Goal: Navigation & Orientation: Find specific page/section

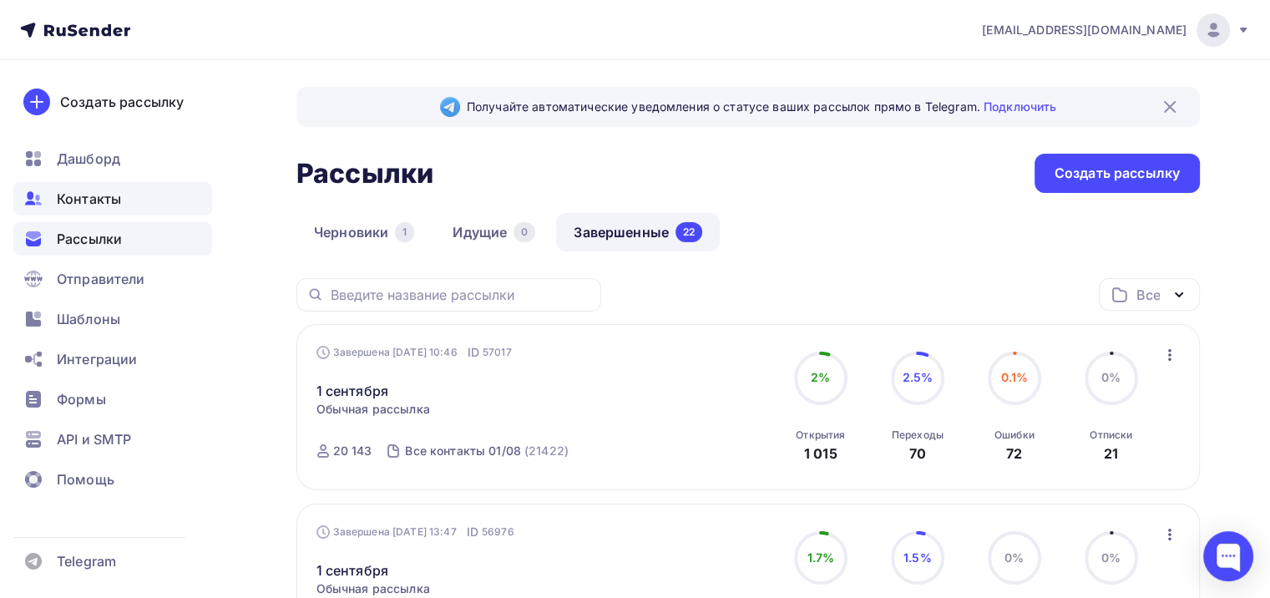
click at [109, 198] on span "Контакты" at bounding box center [89, 199] width 64 height 20
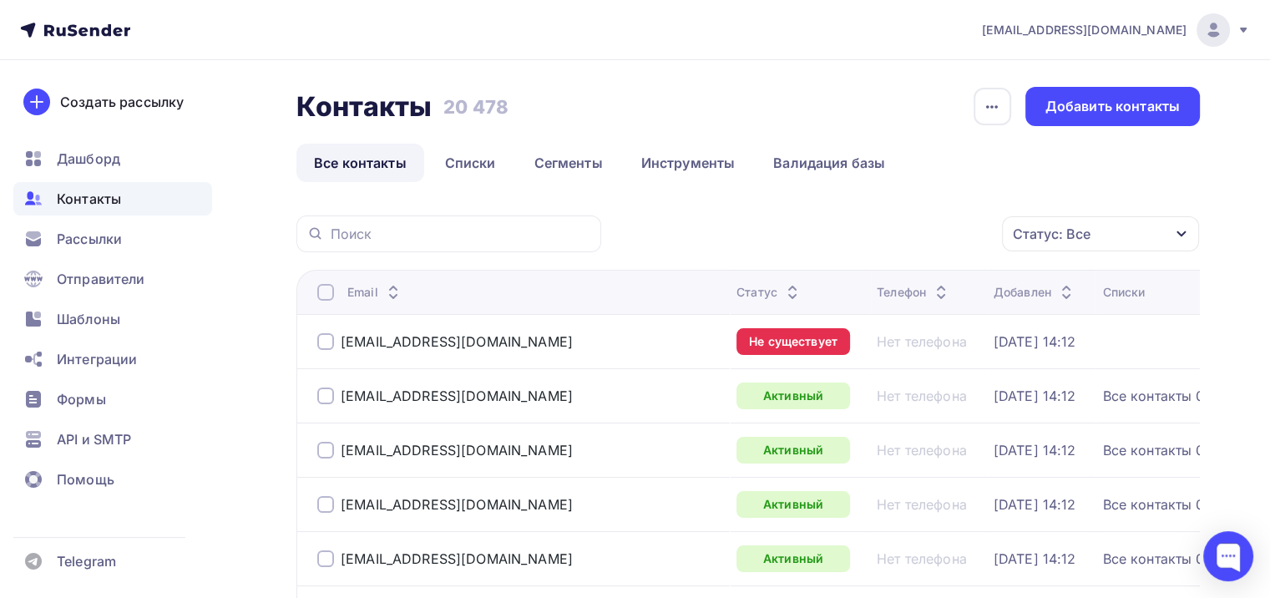
click at [106, 32] on icon at bounding box center [75, 30] width 110 height 20
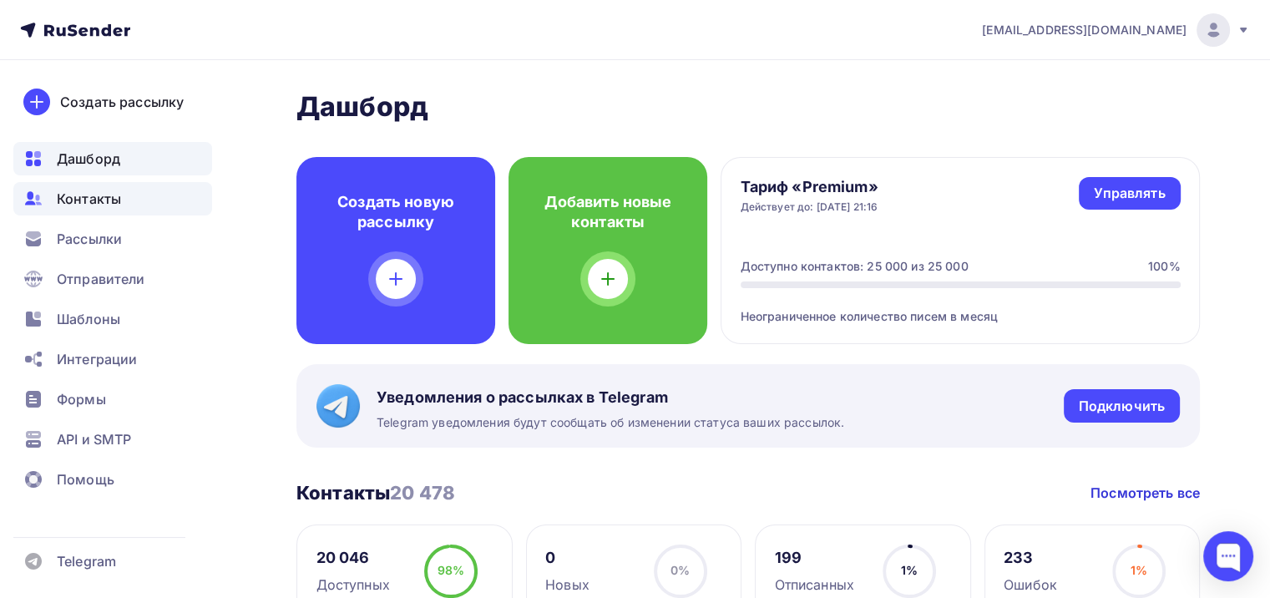
click at [139, 198] on div "Контакты" at bounding box center [112, 198] width 199 height 33
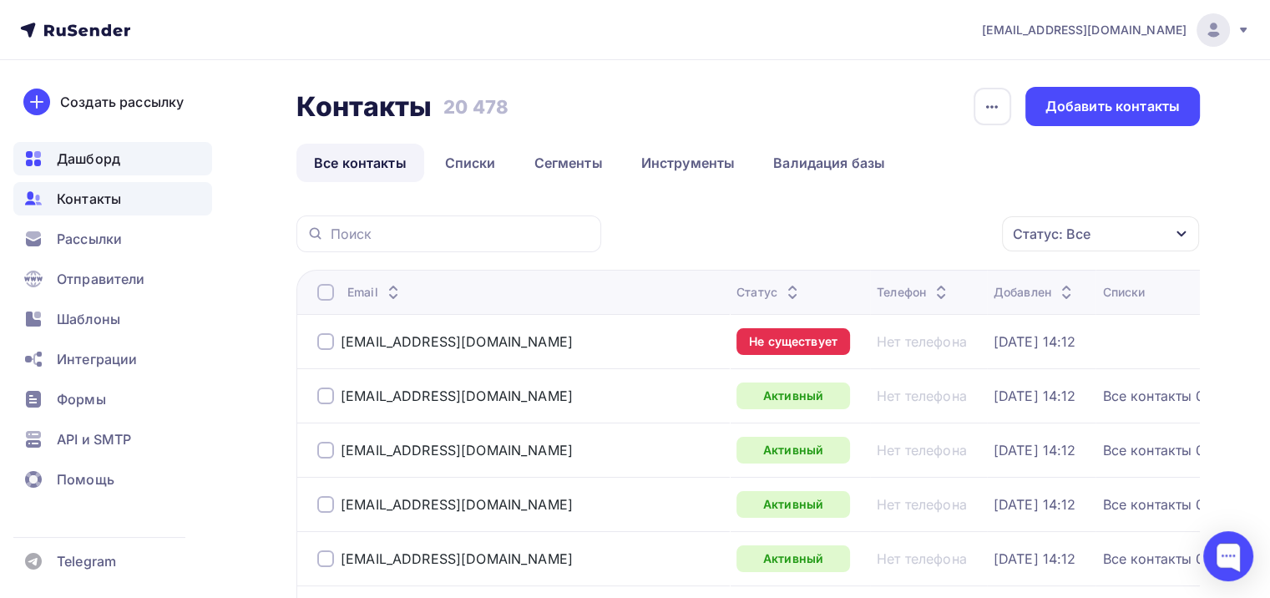
click at [124, 147] on div "Дашборд" at bounding box center [112, 158] width 199 height 33
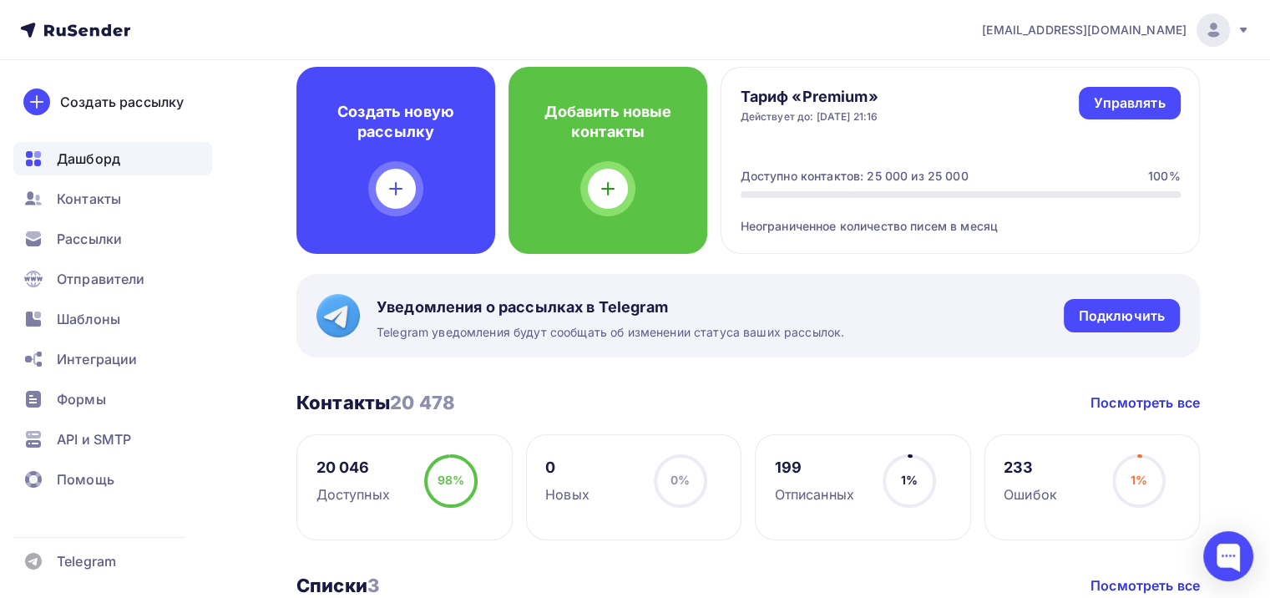
scroll to position [83, 0]
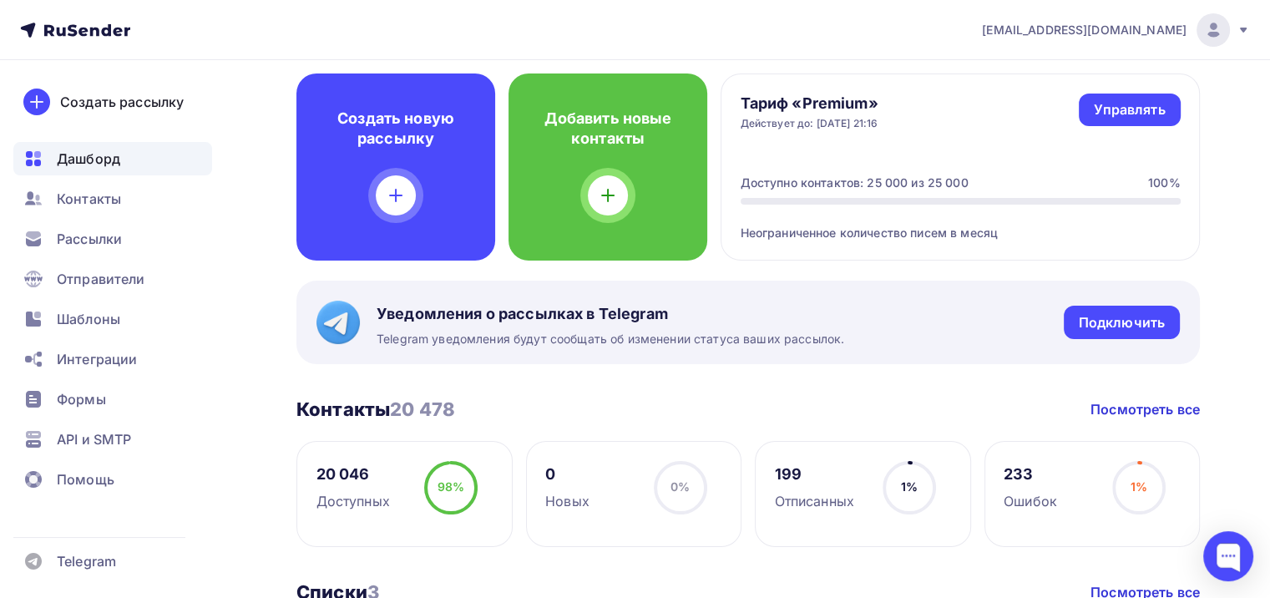
drag, startPoint x: 758, startPoint y: 196, endPoint x: 837, endPoint y: 192, distance: 79.4
click at [791, 194] on div "Доступно контактов: 25 000 из 25 000 100%" at bounding box center [961, 189] width 440 height 30
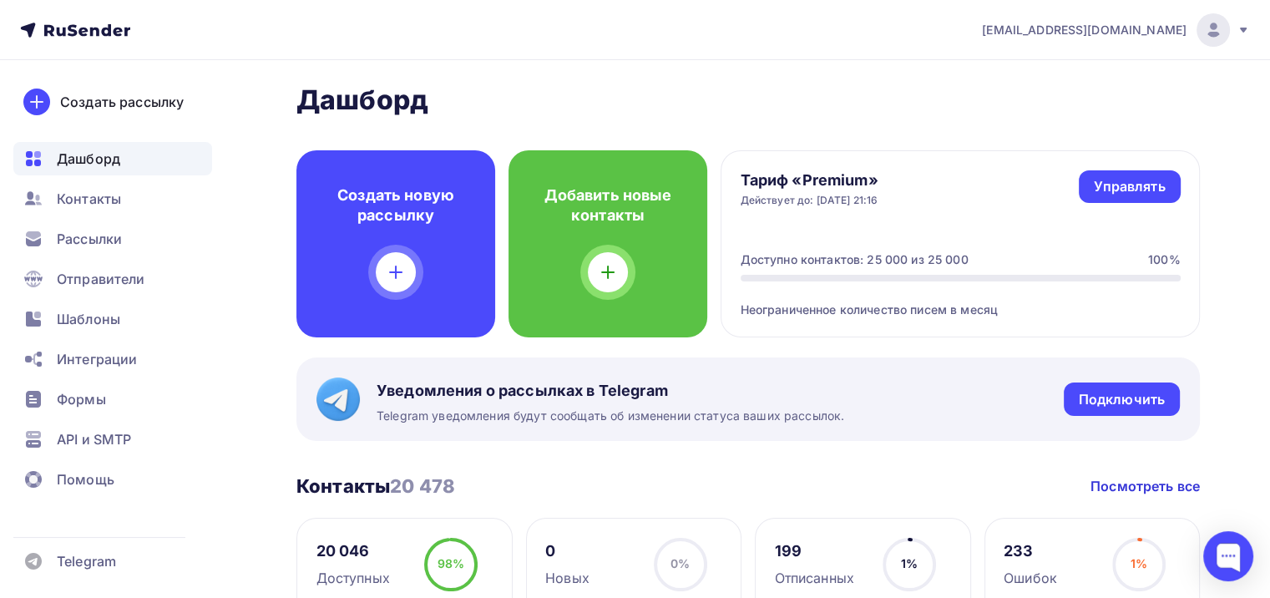
scroll to position [0, 0]
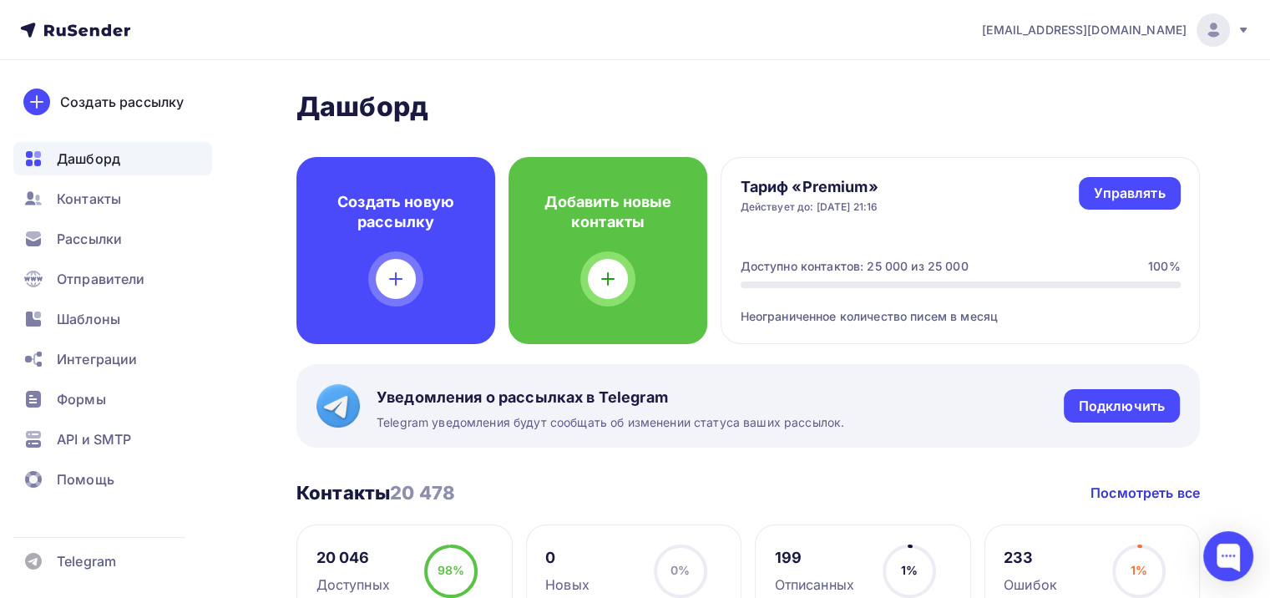
drag, startPoint x: 867, startPoint y: 261, endPoint x: 901, endPoint y: 264, distance: 34.3
click at [898, 264] on div "Доступно контактов: 25 000 из 25 000" at bounding box center [855, 266] width 228 height 17
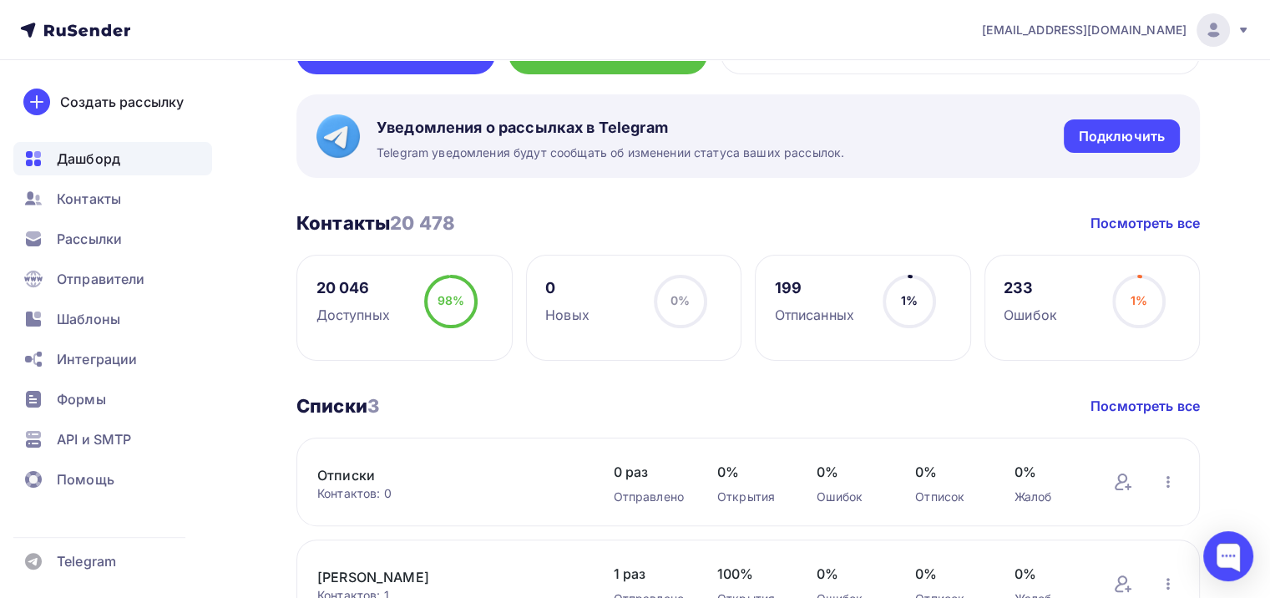
scroll to position [250, 0]
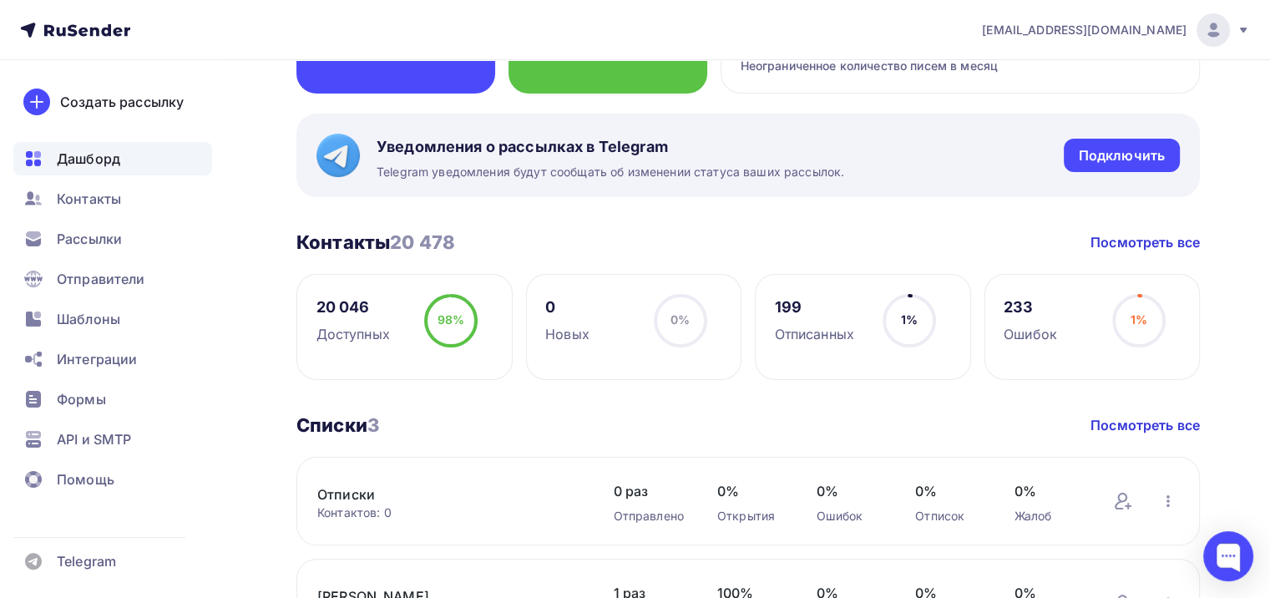
click at [423, 326] on div "98% 98%" at bounding box center [450, 327] width 83 height 67
click at [110, 205] on span "Контакты" at bounding box center [89, 199] width 64 height 20
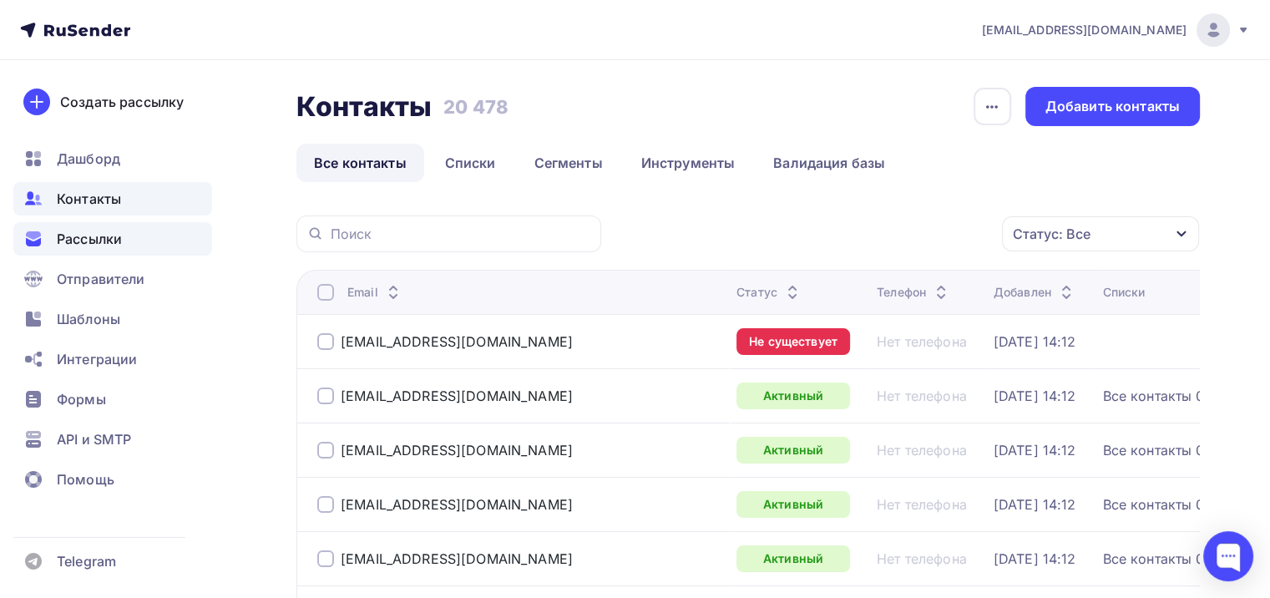
click at [110, 247] on span "Рассылки" at bounding box center [89, 239] width 65 height 20
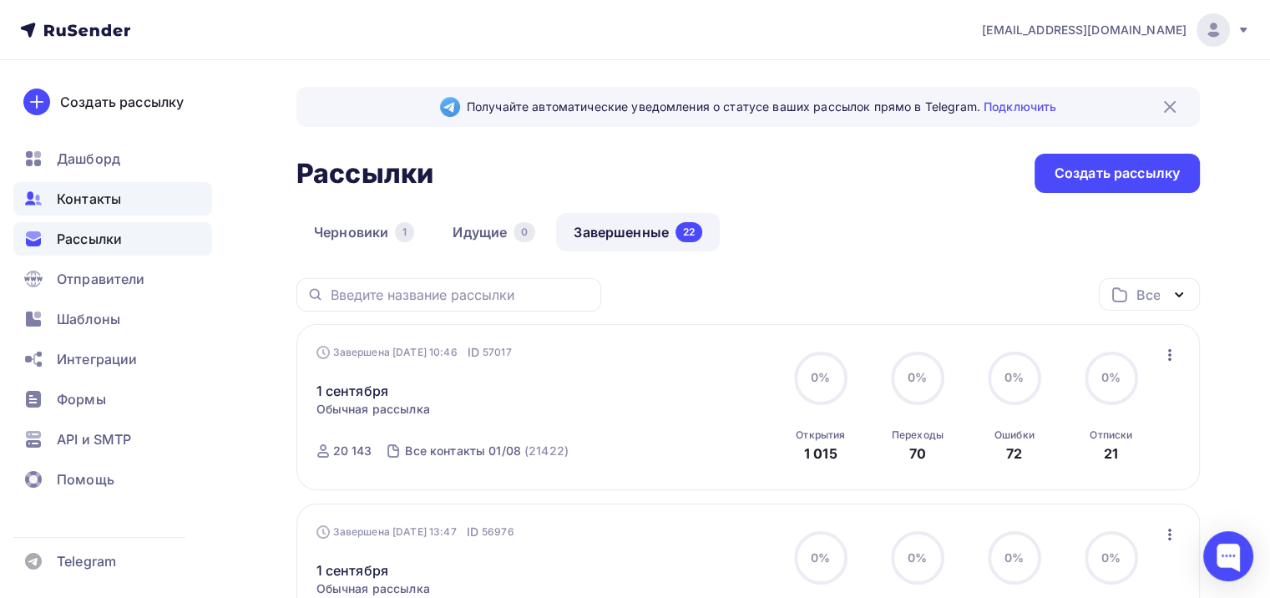
click at [110, 197] on span "Контакты" at bounding box center [89, 199] width 64 height 20
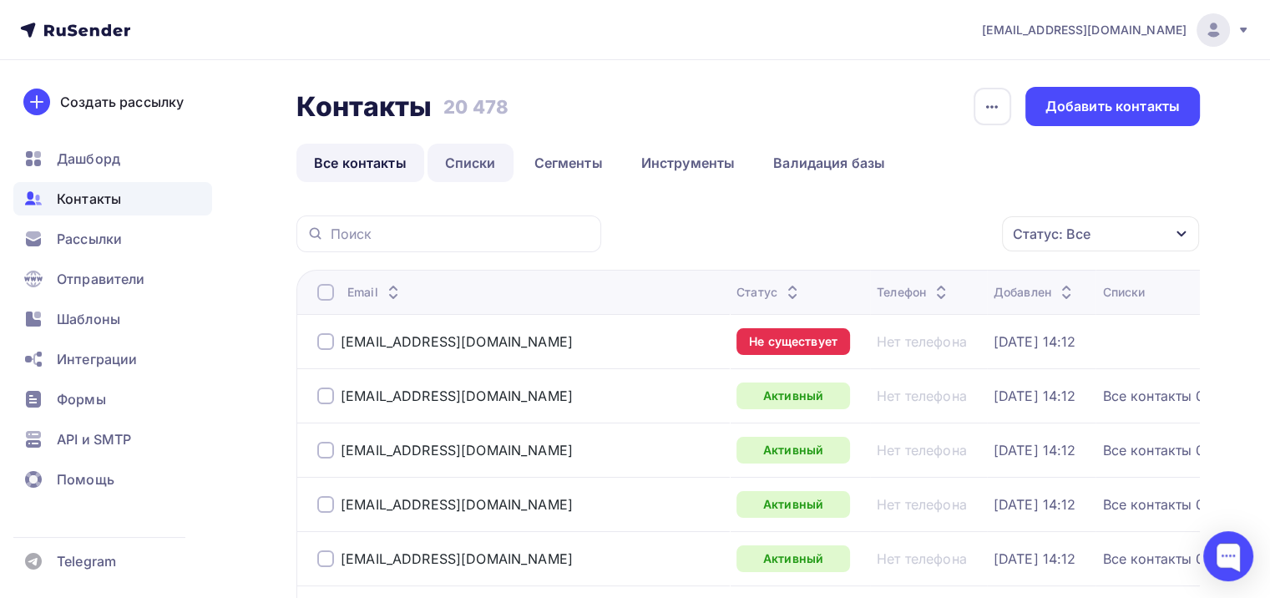
click at [484, 160] on link "Списки" at bounding box center [470, 163] width 86 height 38
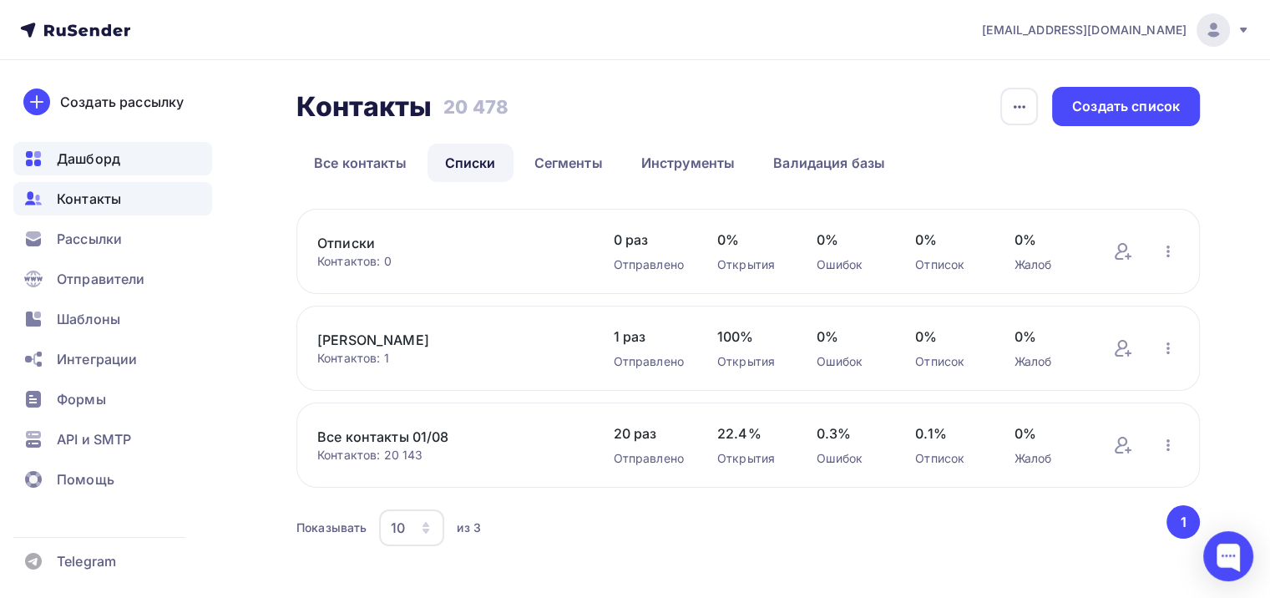
click at [105, 160] on span "Дашборд" at bounding box center [88, 159] width 63 height 20
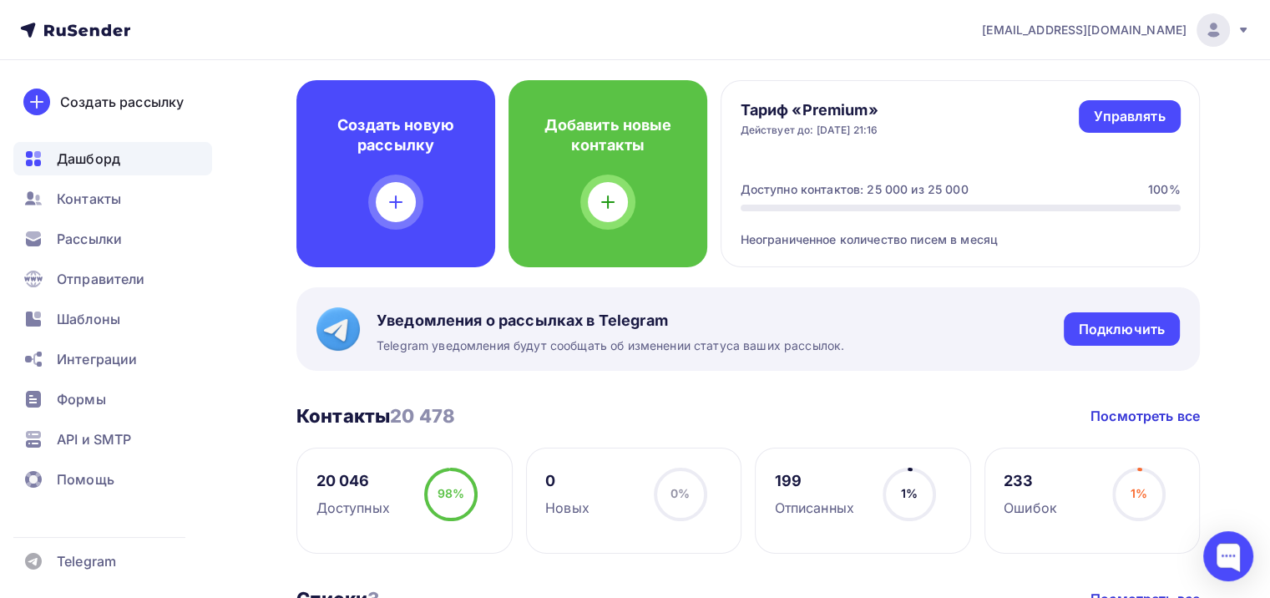
scroll to position [83, 0]
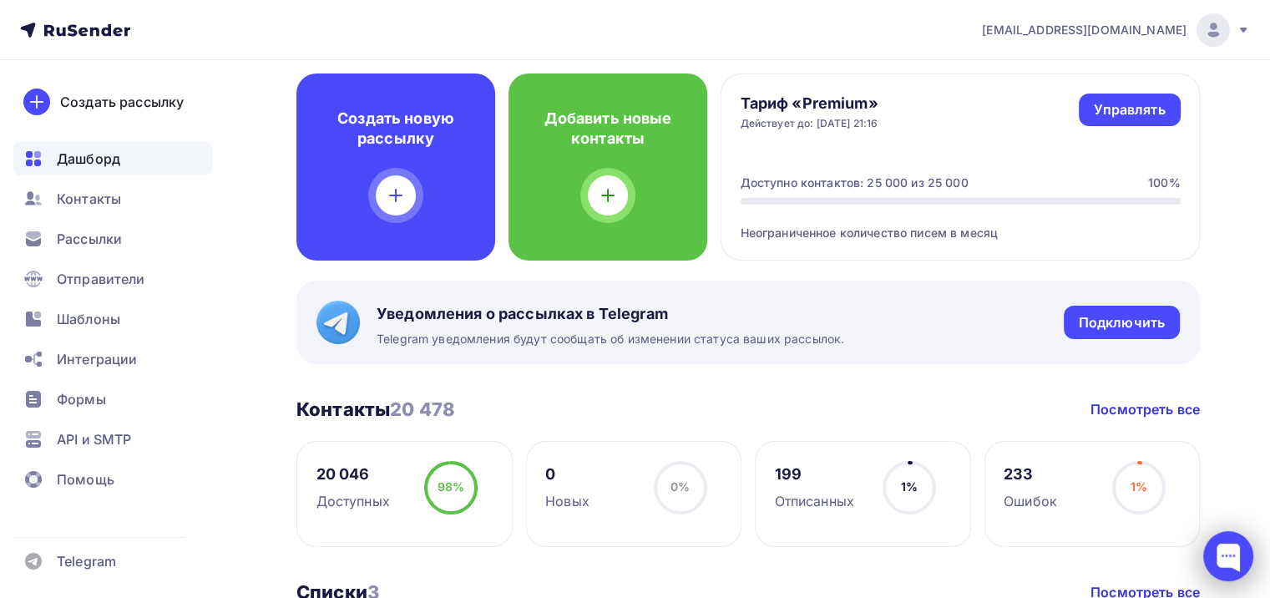
click at [1214, 564] on div at bounding box center [1228, 556] width 50 height 50
